Goal: Information Seeking & Learning: Learn about a topic

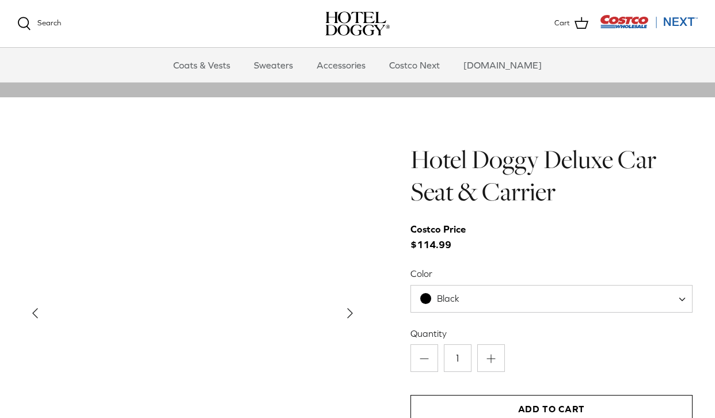
scroll to position [1052, 0]
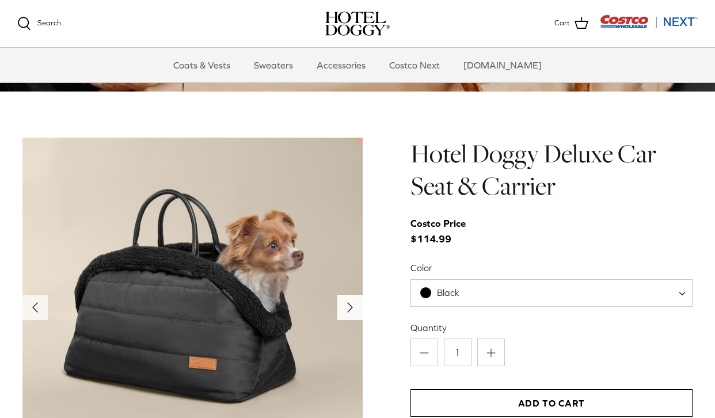
click at [346, 301] on icon "Right" at bounding box center [350, 307] width 18 height 18
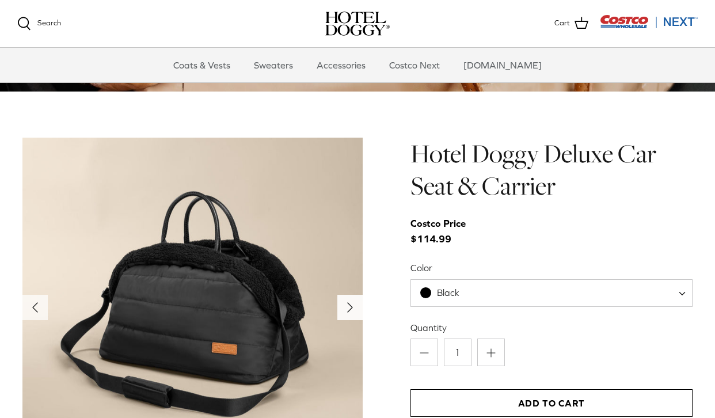
click at [346, 301] on icon "Right" at bounding box center [350, 307] width 18 height 18
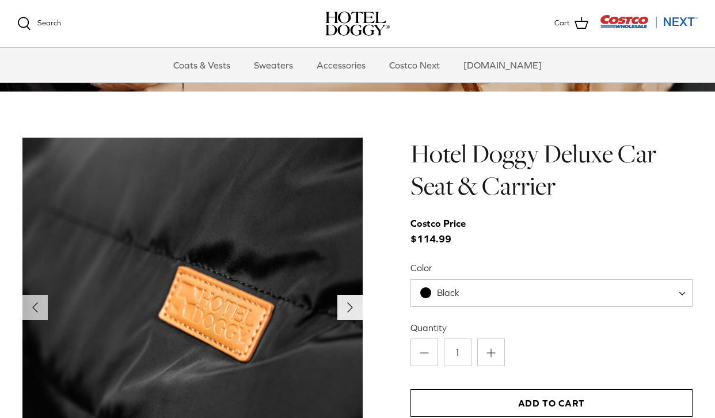
click at [346, 301] on icon "Right" at bounding box center [350, 307] width 18 height 18
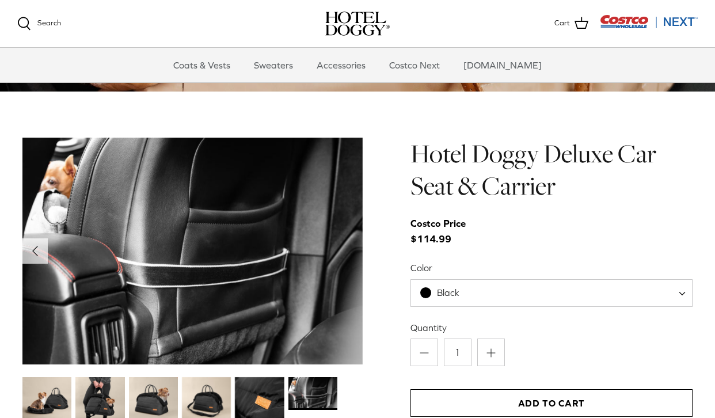
click at [346, 301] on img at bounding box center [192, 251] width 340 height 227
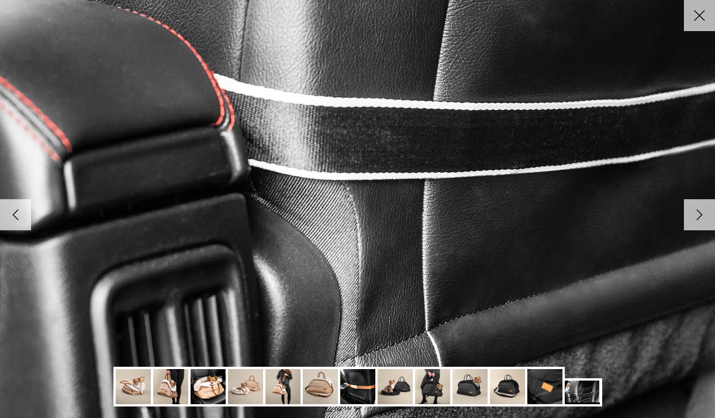
click at [172, 385] on img at bounding box center [170, 386] width 35 height 35
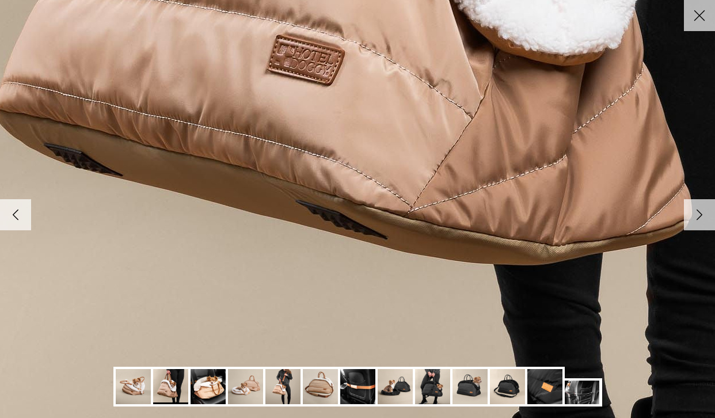
click at [207, 382] on img at bounding box center [207, 386] width 35 height 35
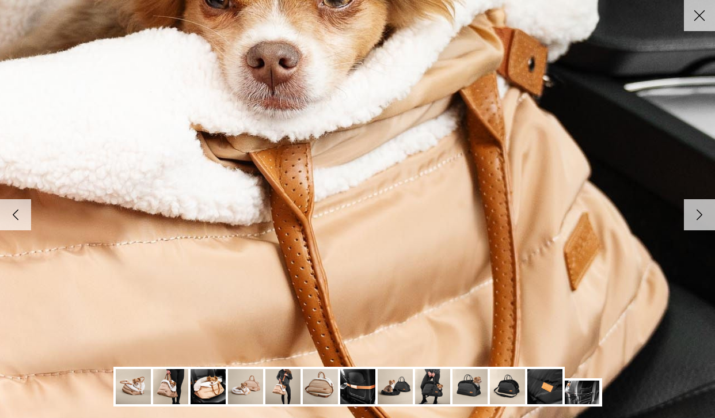
click at [706, 216] on icon "Right" at bounding box center [699, 215] width 20 height 20
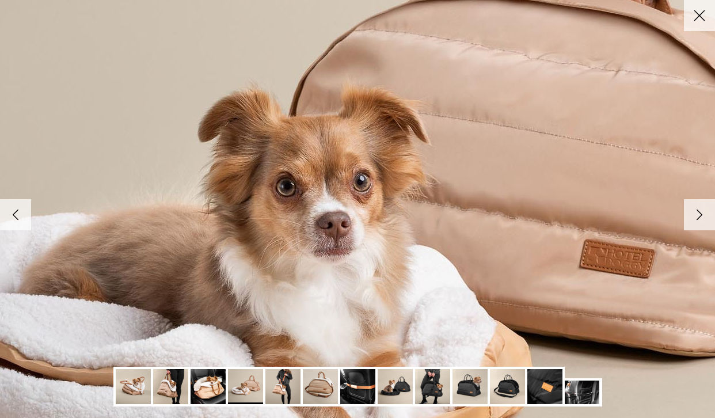
click at [706, 216] on icon "Right" at bounding box center [699, 215] width 20 height 20
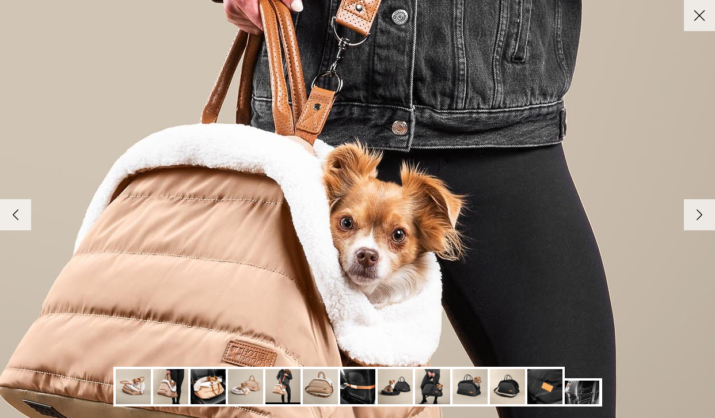
click at [706, 216] on icon "Right" at bounding box center [699, 215] width 20 height 20
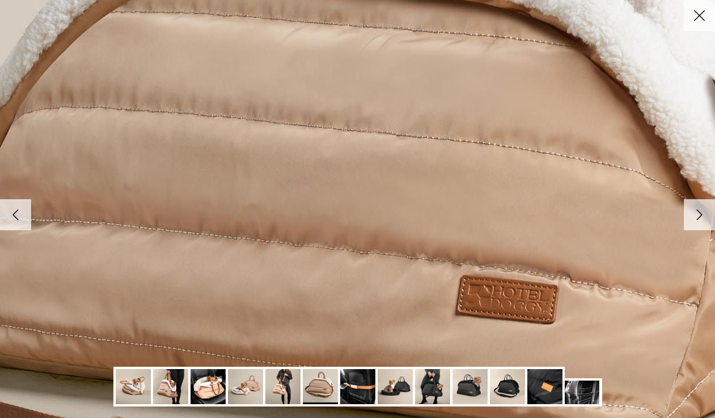
click at [706, 216] on icon "Right" at bounding box center [699, 215] width 20 height 20
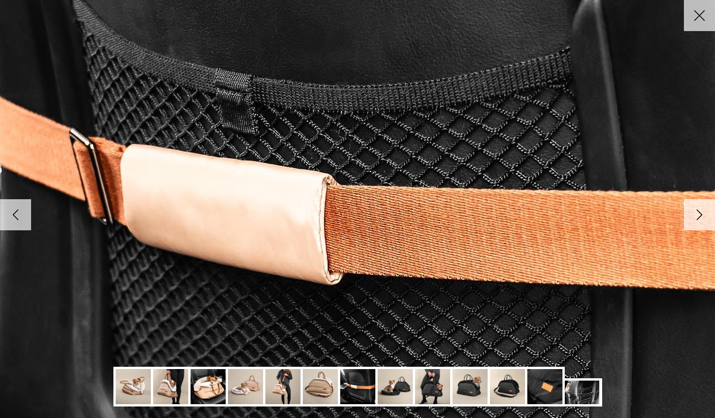
click at [706, 216] on icon "Right" at bounding box center [699, 215] width 20 height 20
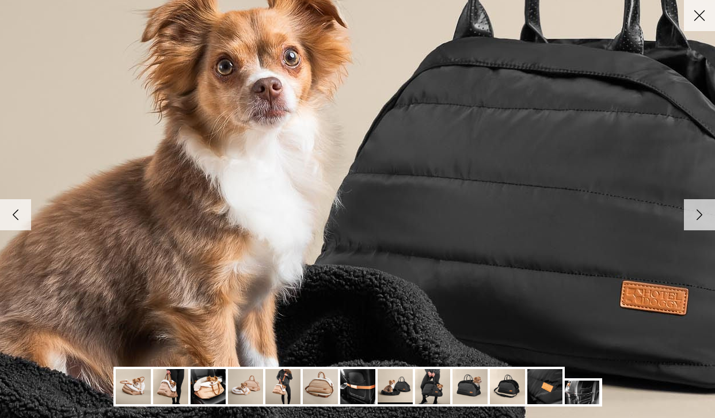
click at [706, 216] on icon "Right" at bounding box center [699, 215] width 20 height 20
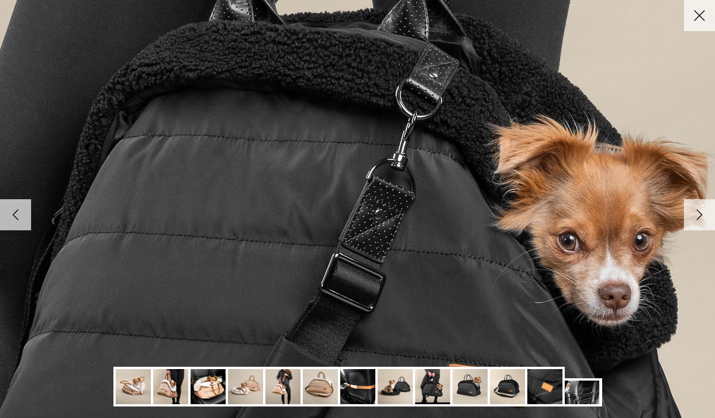
click at [706, 216] on icon "Right" at bounding box center [699, 215] width 20 height 20
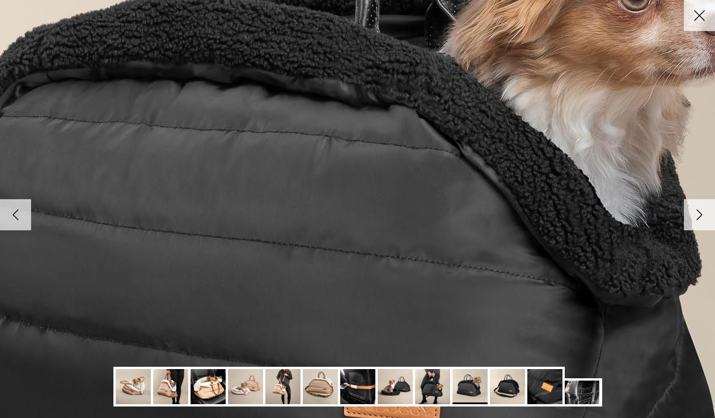
click at [706, 216] on icon "Right" at bounding box center [699, 215] width 20 height 20
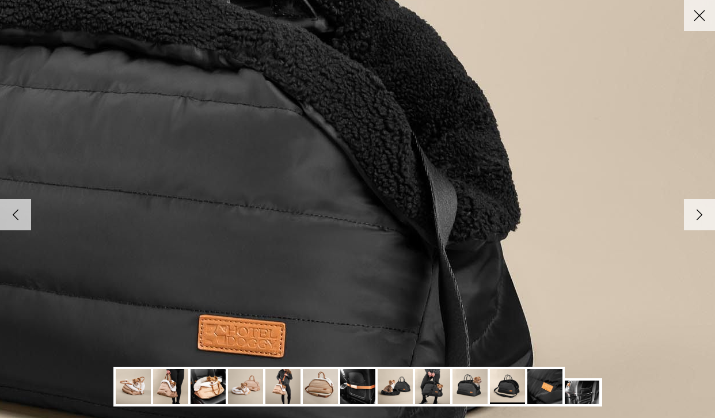
click at [706, 217] on icon "Right" at bounding box center [699, 215] width 20 height 20
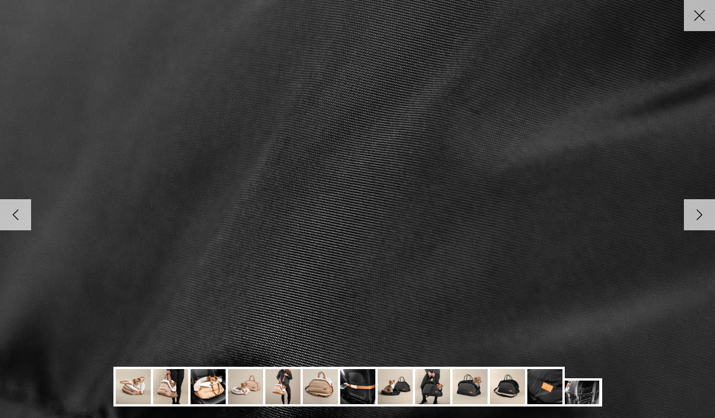
click at [701, 12] on icon "Close" at bounding box center [699, 16] width 20 height 20
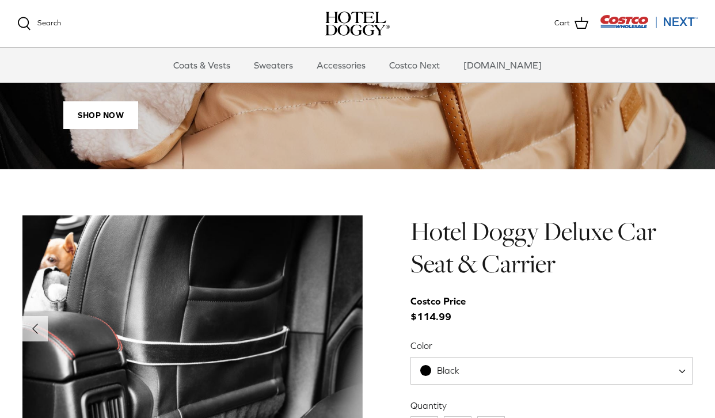
scroll to position [975, 0]
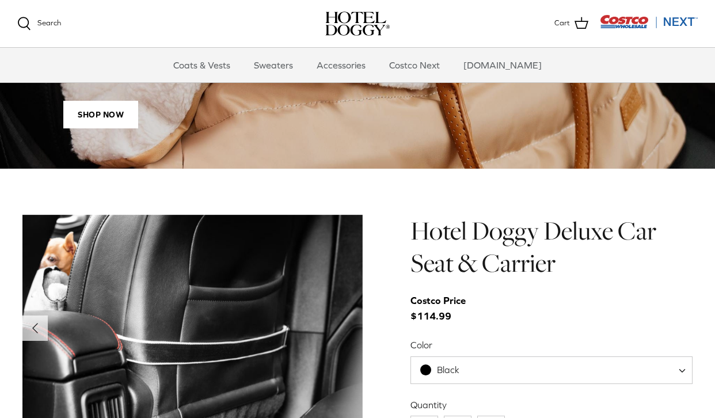
click at [296, 278] on img at bounding box center [192, 328] width 340 height 227
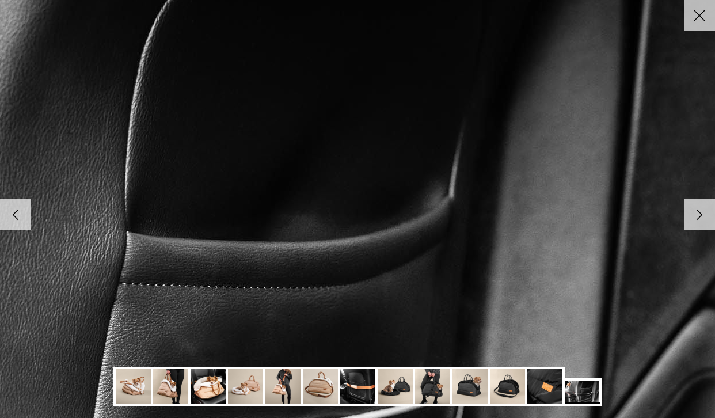
click at [697, 14] on line at bounding box center [699, 16] width 10 height 10
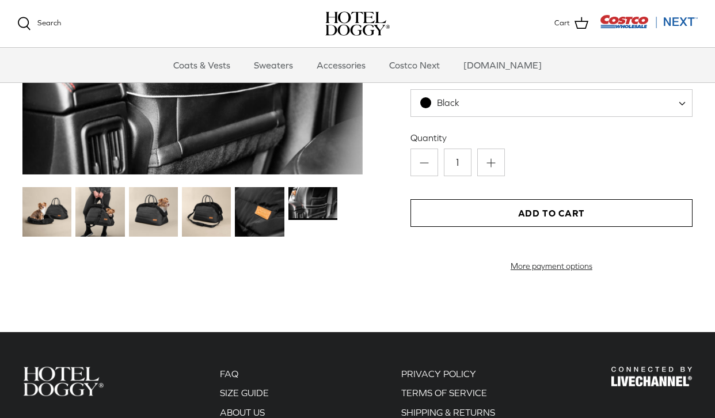
scroll to position [1258, 0]
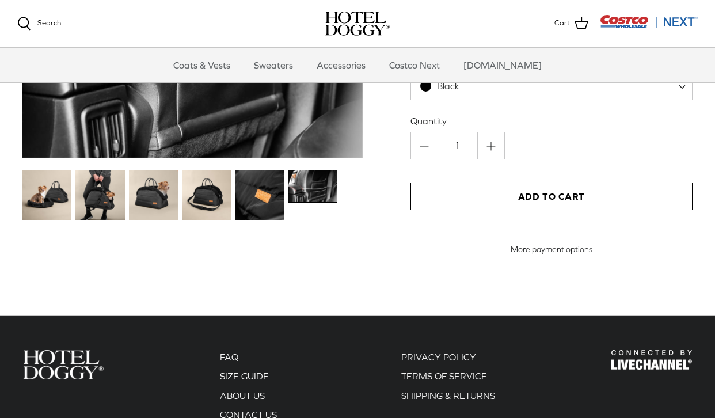
click at [310, 193] on img at bounding box center [312, 186] width 49 height 33
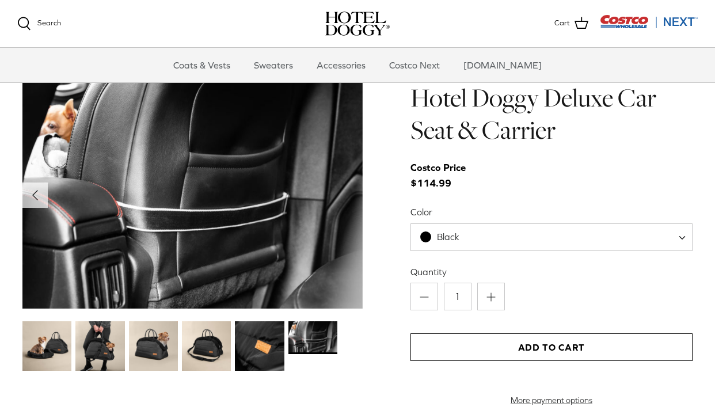
scroll to position [1090, 0]
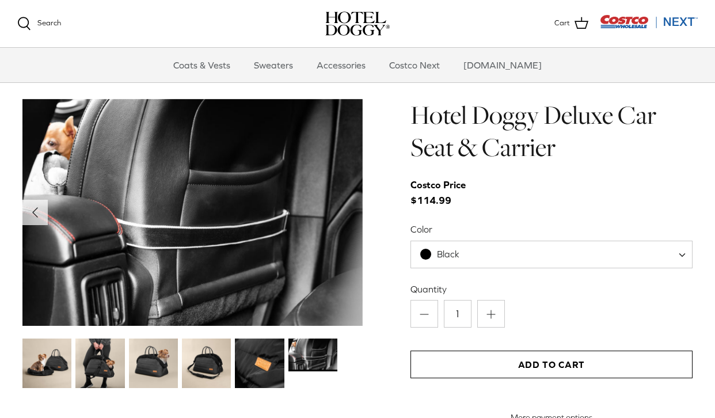
click at [262, 379] on img at bounding box center [259, 362] width 49 height 49
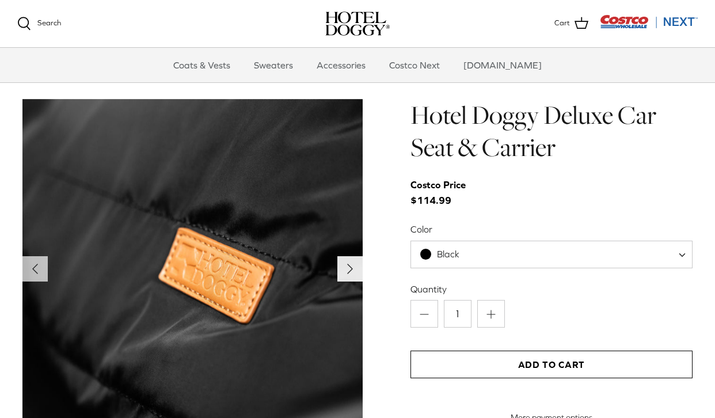
click at [343, 265] on icon "Right" at bounding box center [350, 268] width 18 height 18
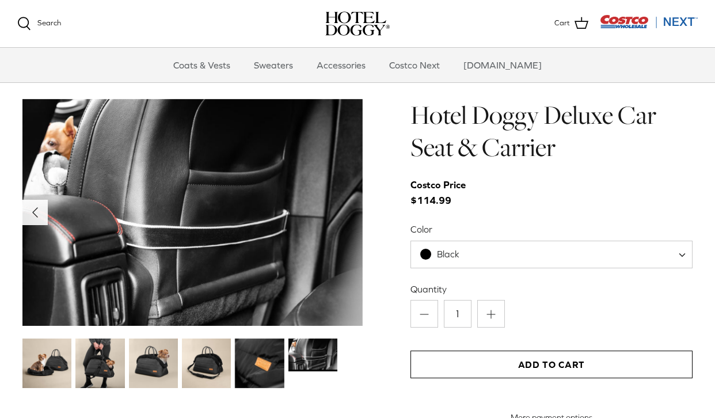
click at [45, 215] on button "Left" at bounding box center [34, 212] width 25 height 25
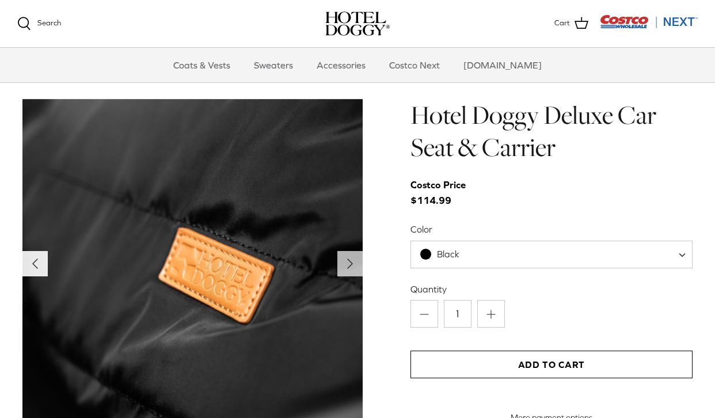
click at [45, 215] on img at bounding box center [192, 269] width 340 height 340
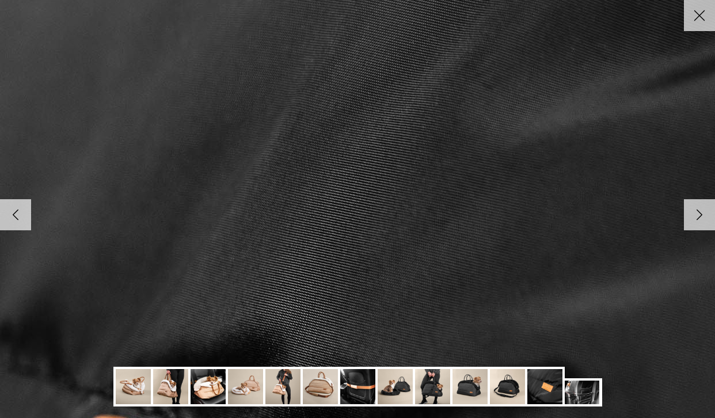
click at [687, 17] on link "Close" at bounding box center [698, 15] width 31 height 31
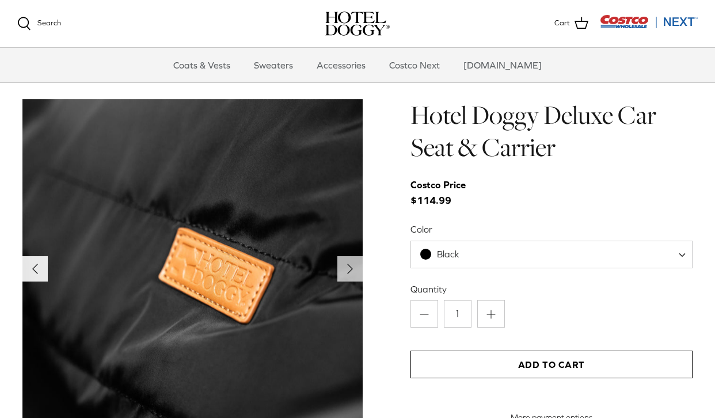
click at [43, 274] on icon "Left" at bounding box center [35, 268] width 18 height 18
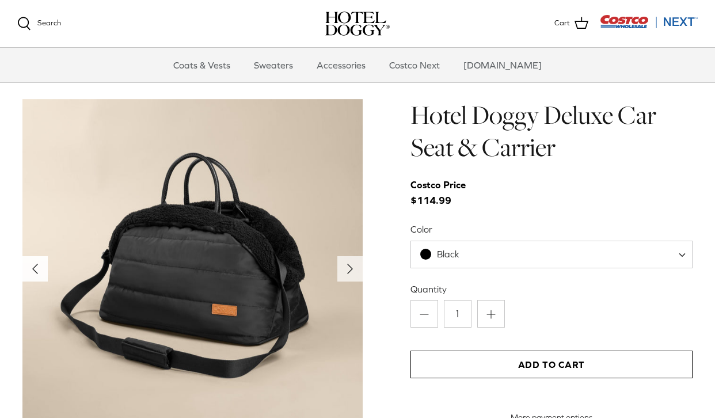
click at [43, 274] on icon "Left" at bounding box center [35, 268] width 18 height 18
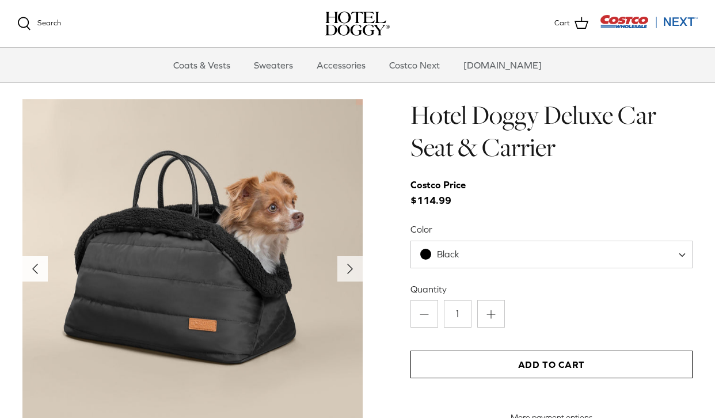
click at [43, 274] on icon "Left" at bounding box center [35, 268] width 18 height 18
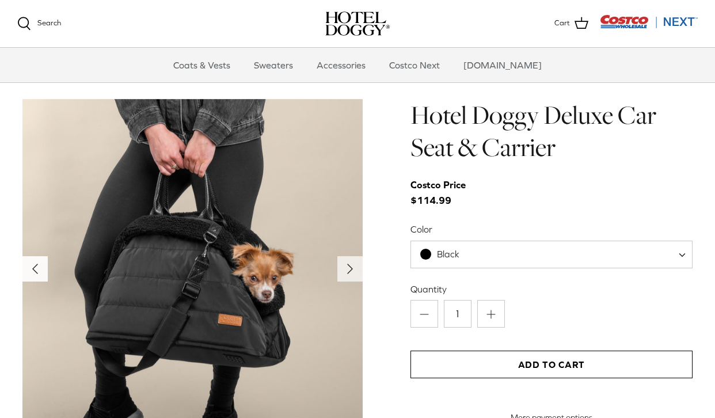
click at [43, 274] on icon "Left" at bounding box center [35, 268] width 18 height 18
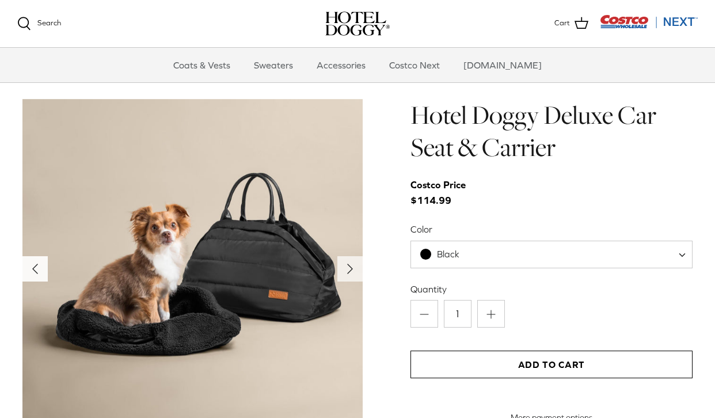
click at [43, 274] on icon "Left" at bounding box center [35, 268] width 18 height 18
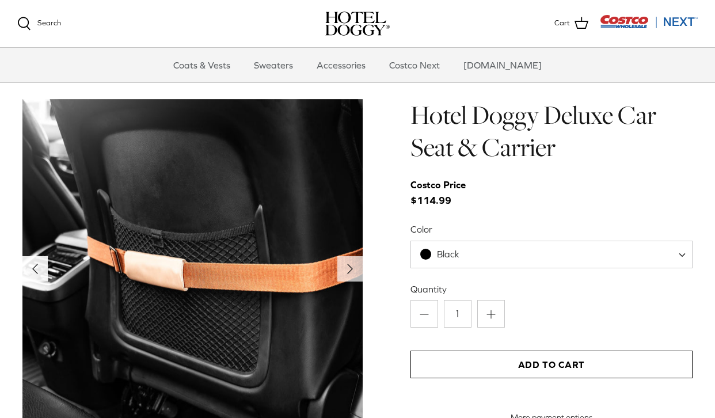
click at [43, 274] on icon "Left" at bounding box center [35, 268] width 18 height 18
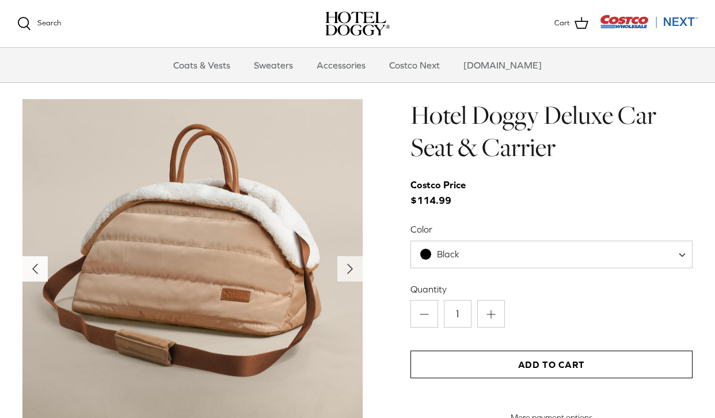
click at [43, 274] on icon "Left" at bounding box center [35, 268] width 18 height 18
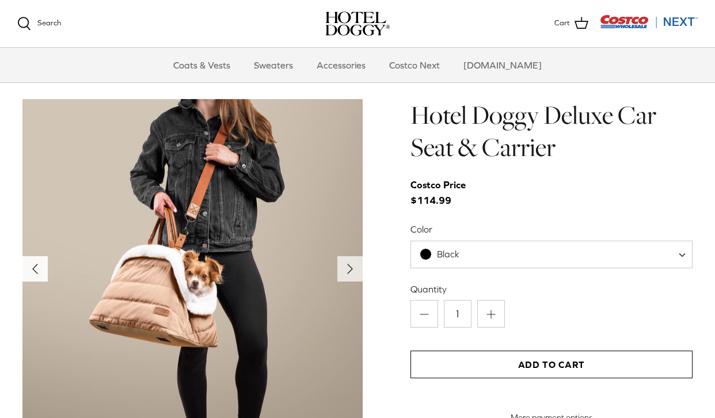
click at [43, 274] on icon "Left" at bounding box center [35, 268] width 18 height 18
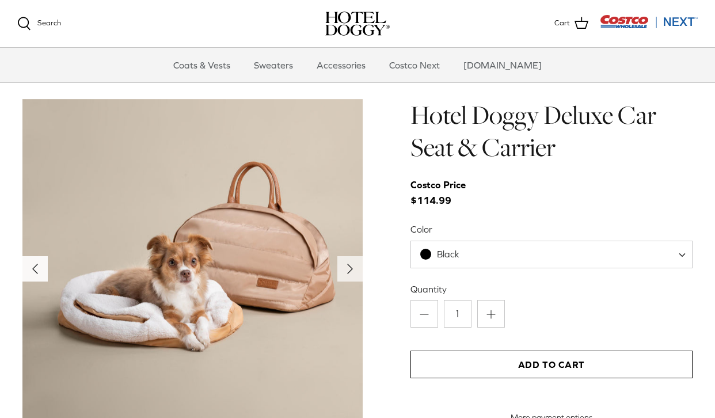
click at [43, 274] on icon "Left" at bounding box center [35, 268] width 18 height 18
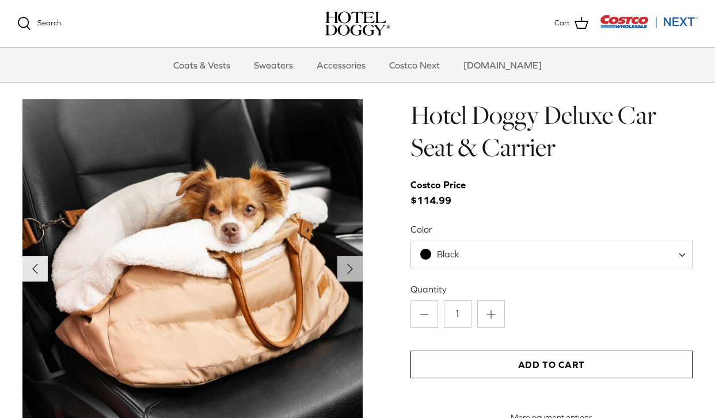
click at [43, 274] on icon "Left" at bounding box center [35, 268] width 18 height 18
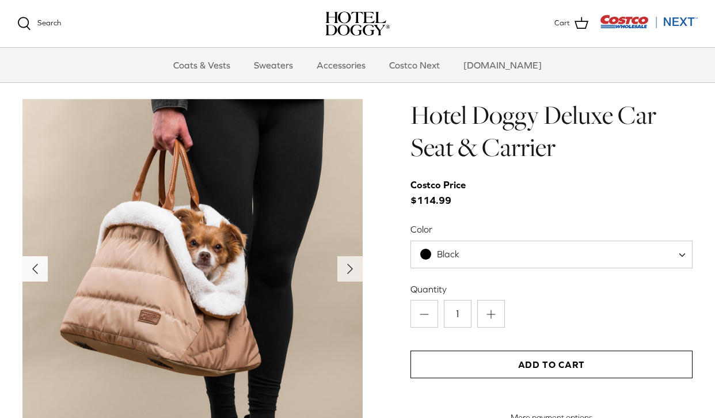
click at [43, 274] on icon "Left" at bounding box center [35, 268] width 18 height 18
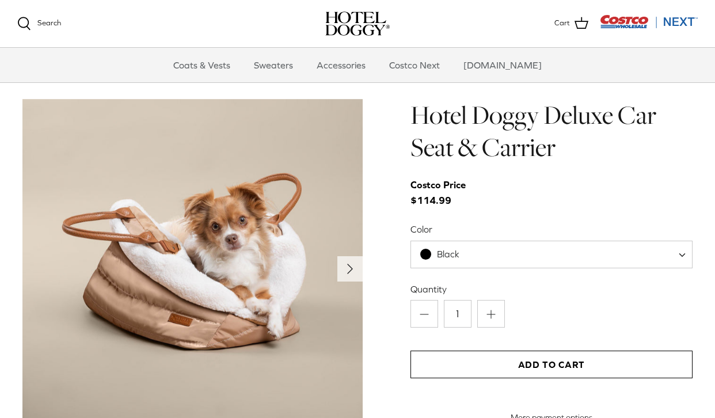
click at [43, 274] on img at bounding box center [192, 269] width 340 height 340
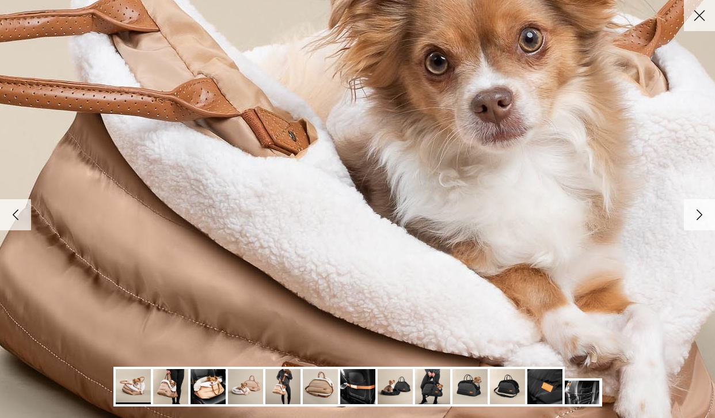
click at [43, 274] on img at bounding box center [357, 209] width 1178 height 1178
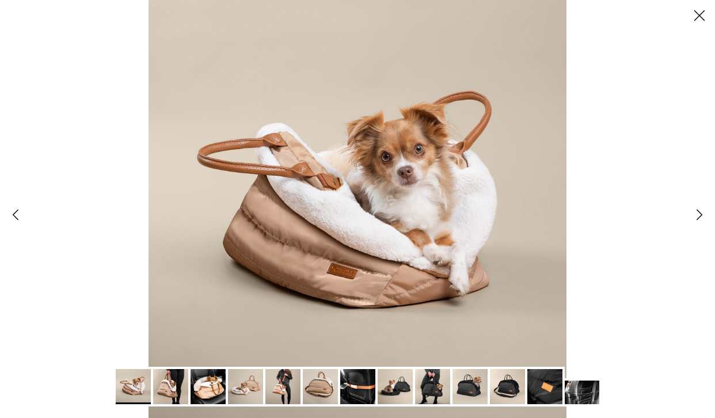
click at [22, 221] on icon "Left" at bounding box center [16, 215] width 20 height 20
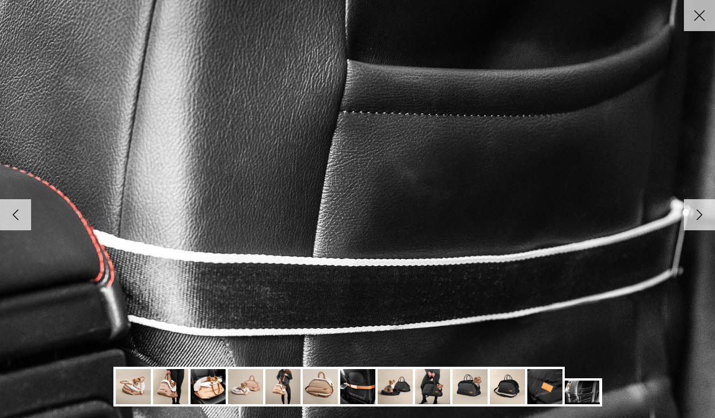
click at [22, 221] on icon "Left" at bounding box center [16, 215] width 20 height 20
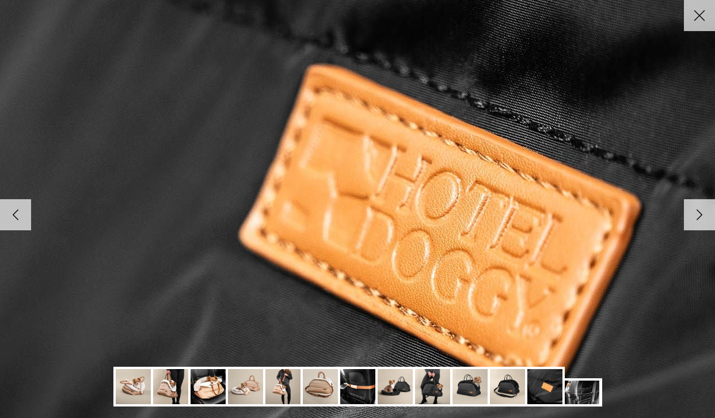
click at [22, 221] on icon "Left" at bounding box center [16, 215] width 20 height 20
